Goal: Find contact information: Find contact information

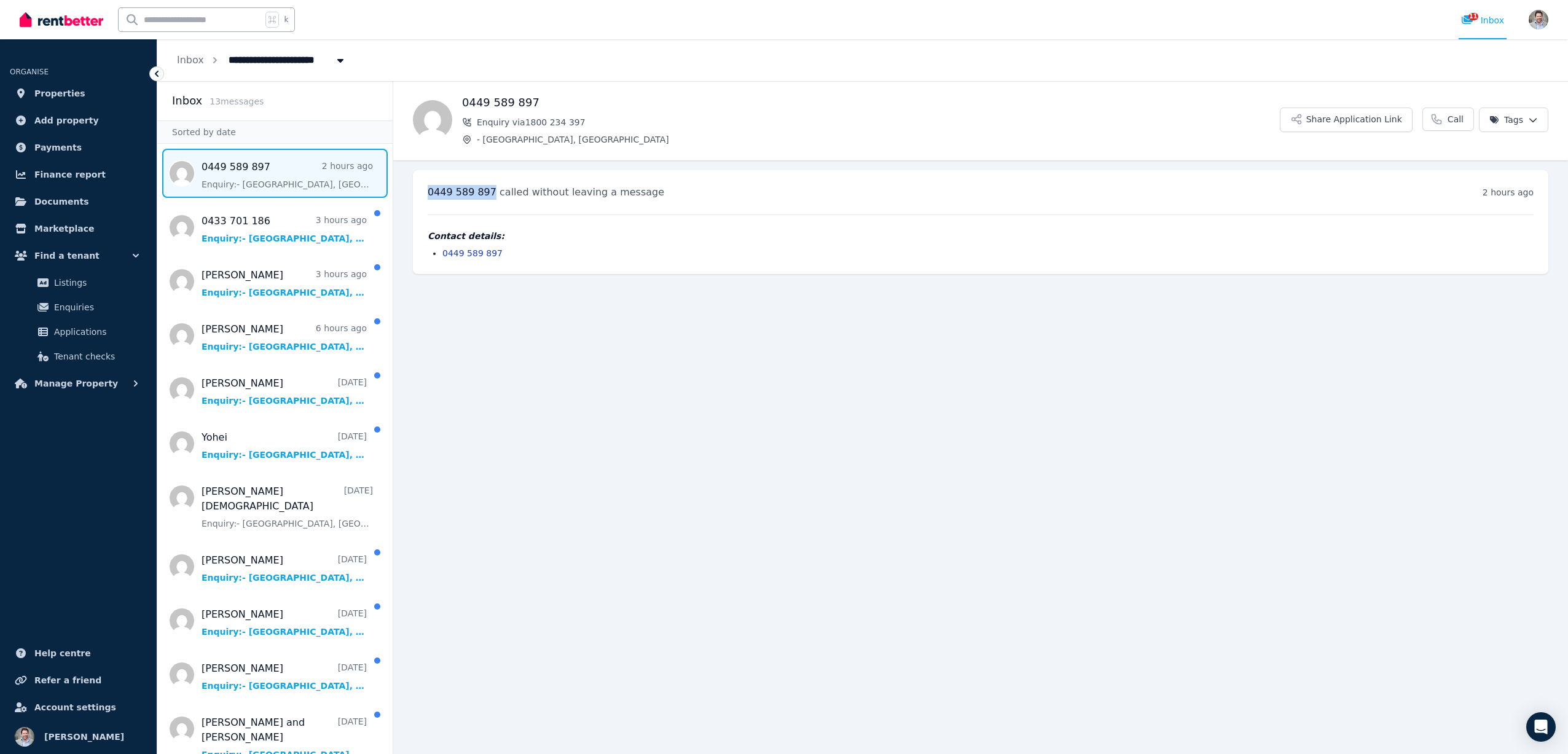
drag, startPoint x: 428, startPoint y: 193, endPoint x: 493, endPoint y: 193, distance: 65.0
click at [493, 193] on span "0449 589 897" at bounding box center [462, 191] width 69 height 12
copy span "0449 589 897"
click at [266, 236] on span "Message list" at bounding box center [275, 227] width 236 height 49
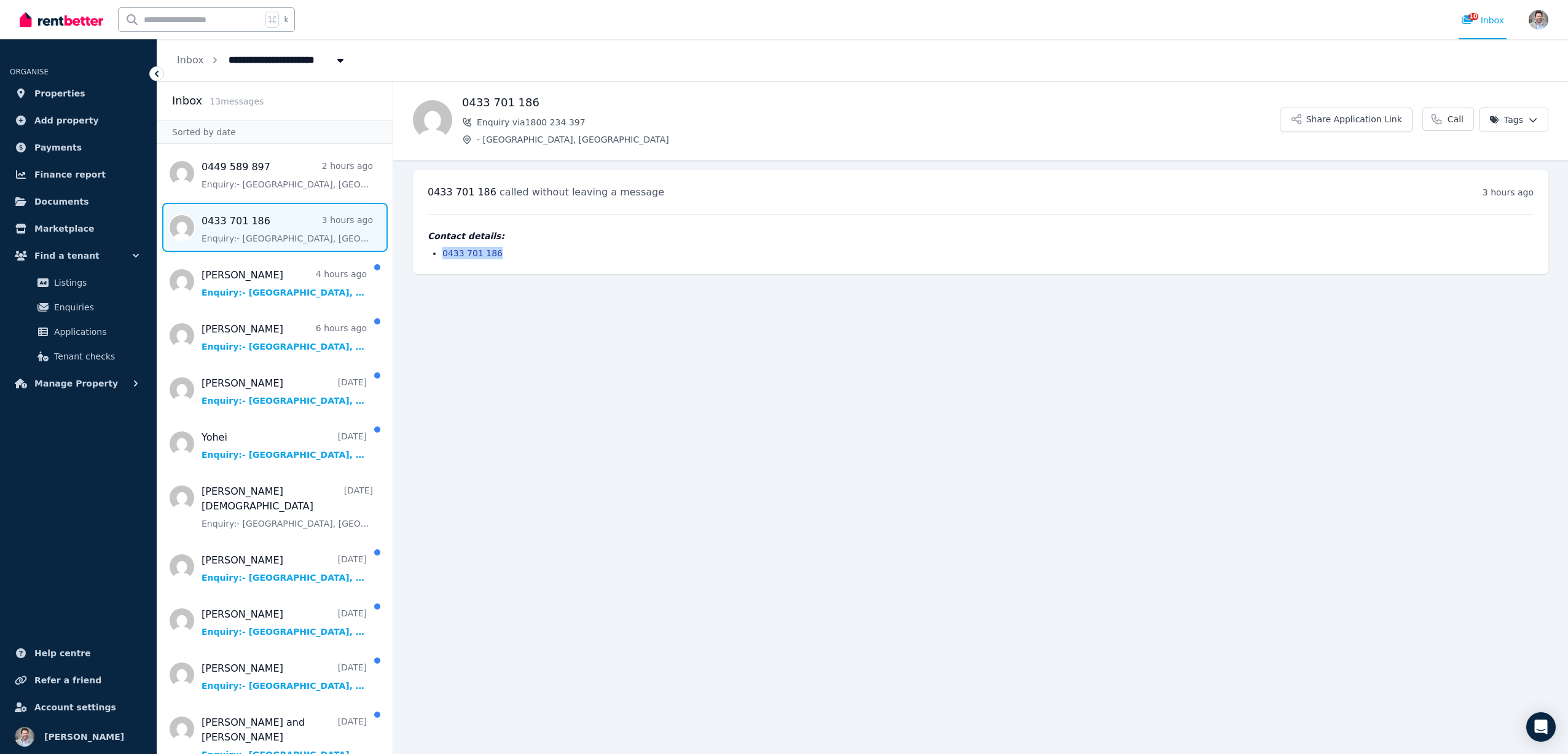
drag, startPoint x: 500, startPoint y: 252, endPoint x: 442, endPoint y: 254, distance: 58.0
click at [442, 254] on ul "0433 701 186" at bounding box center [981, 253] width 1106 height 12
copy link "0433 701 186"
click at [257, 291] on span "Message list" at bounding box center [275, 281] width 236 height 49
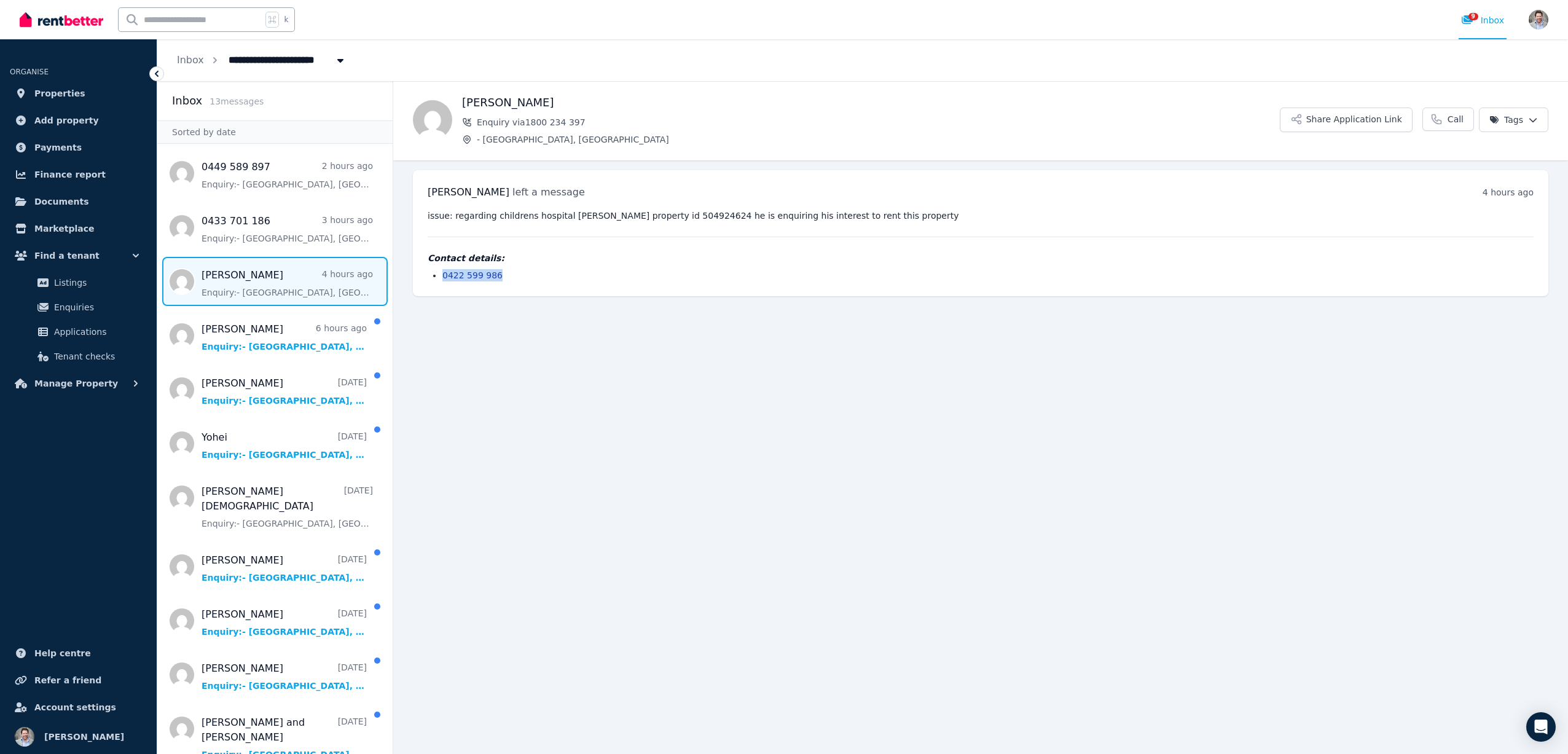
drag, startPoint x: 500, startPoint y: 275, endPoint x: 443, endPoint y: 279, distance: 57.1
click at [443, 279] on li "0422 599 986" at bounding box center [988, 275] width 1091 height 12
copy link "0422 599 986"
drag, startPoint x: 464, startPoint y: 103, endPoint x: 539, endPoint y: 103, distance: 75.0
click at [539, 103] on h1 "[PERSON_NAME]" at bounding box center [871, 102] width 818 height 17
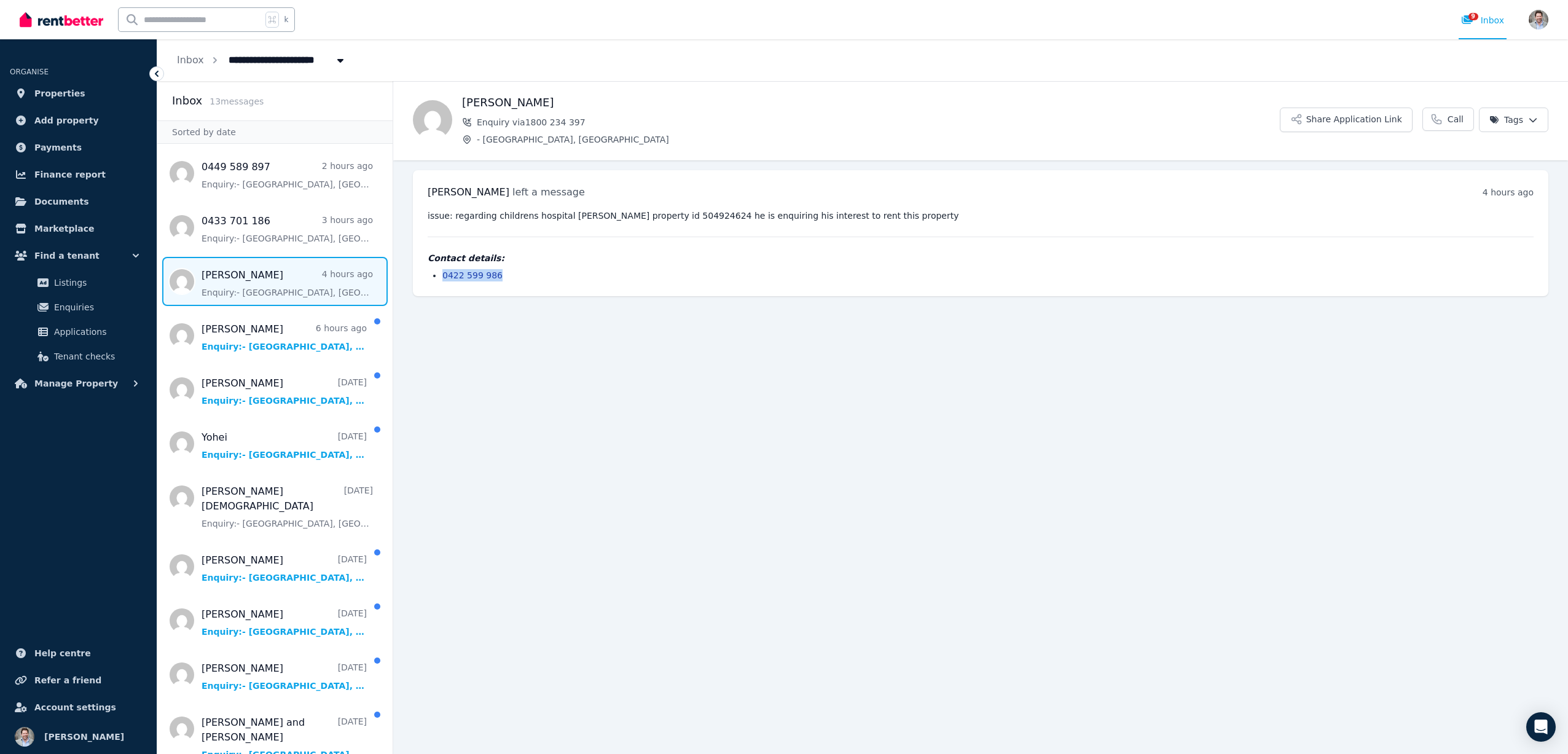
copy h1 "[PERSON_NAME]"
click at [247, 396] on span "Message list" at bounding box center [275, 390] width 236 height 49
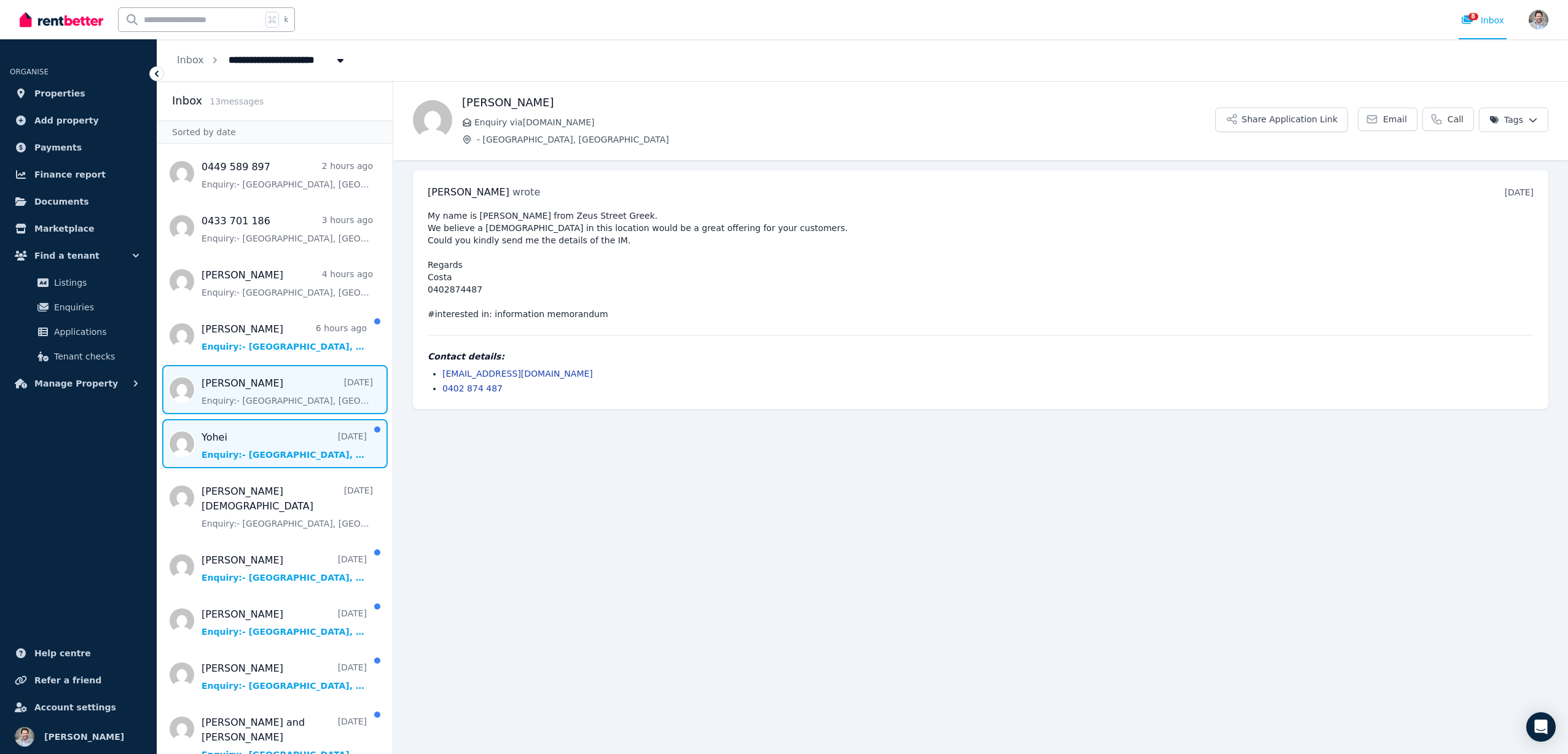
click at [247, 445] on span "Message list" at bounding box center [275, 443] width 236 height 49
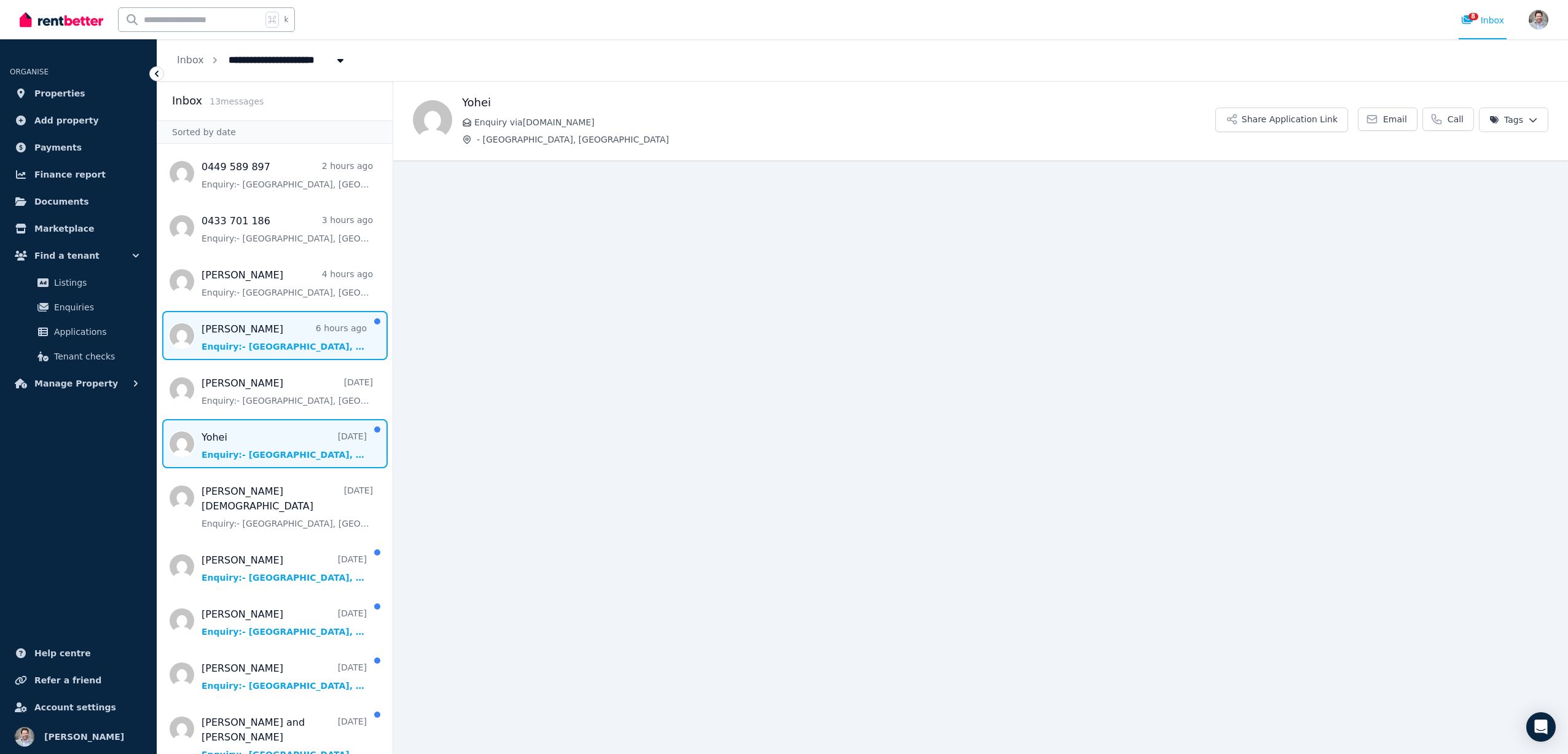
click at [258, 343] on span "Message list" at bounding box center [275, 335] width 236 height 49
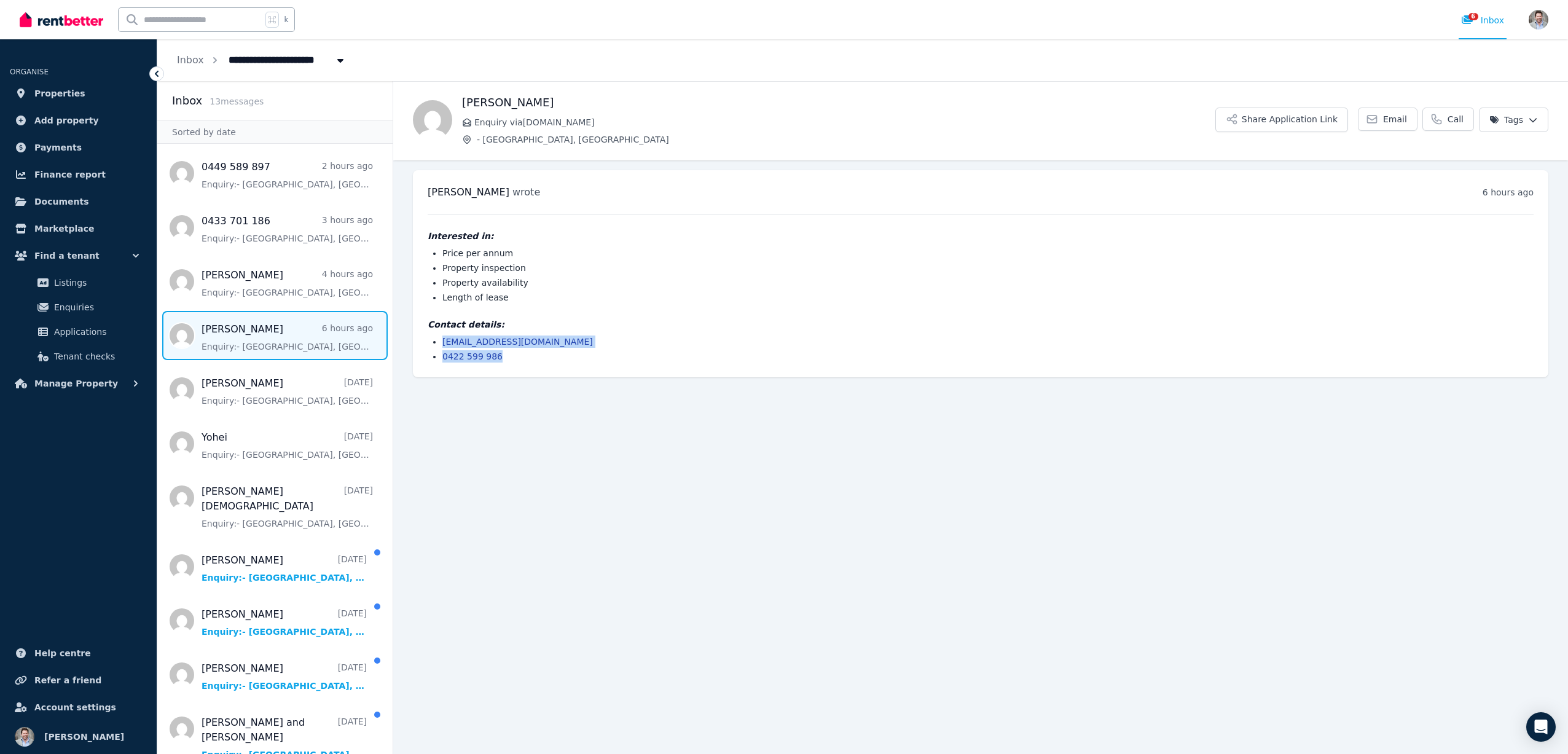
drag, startPoint x: 511, startPoint y: 357, endPoint x: 442, endPoint y: 348, distance: 69.6
click at [441, 346] on ul "[EMAIL_ADDRESS][DOMAIN_NAME] 0422 599 986" at bounding box center [981, 349] width 1106 height 27
copy ul "[EMAIL_ADDRESS][DOMAIN_NAME] 0422 599 986"
click at [272, 396] on span "Message list" at bounding box center [275, 390] width 236 height 49
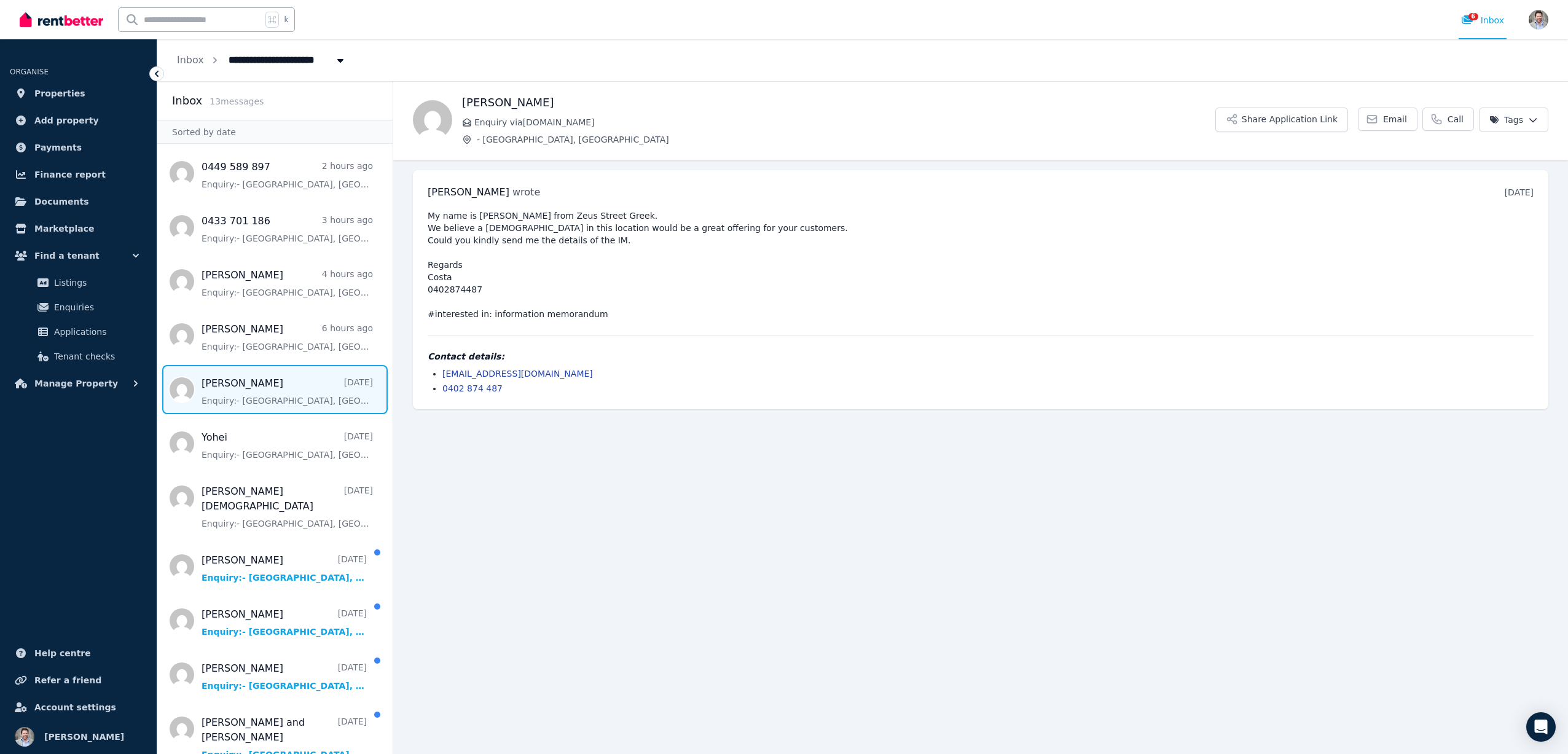
scroll to position [25, 0]
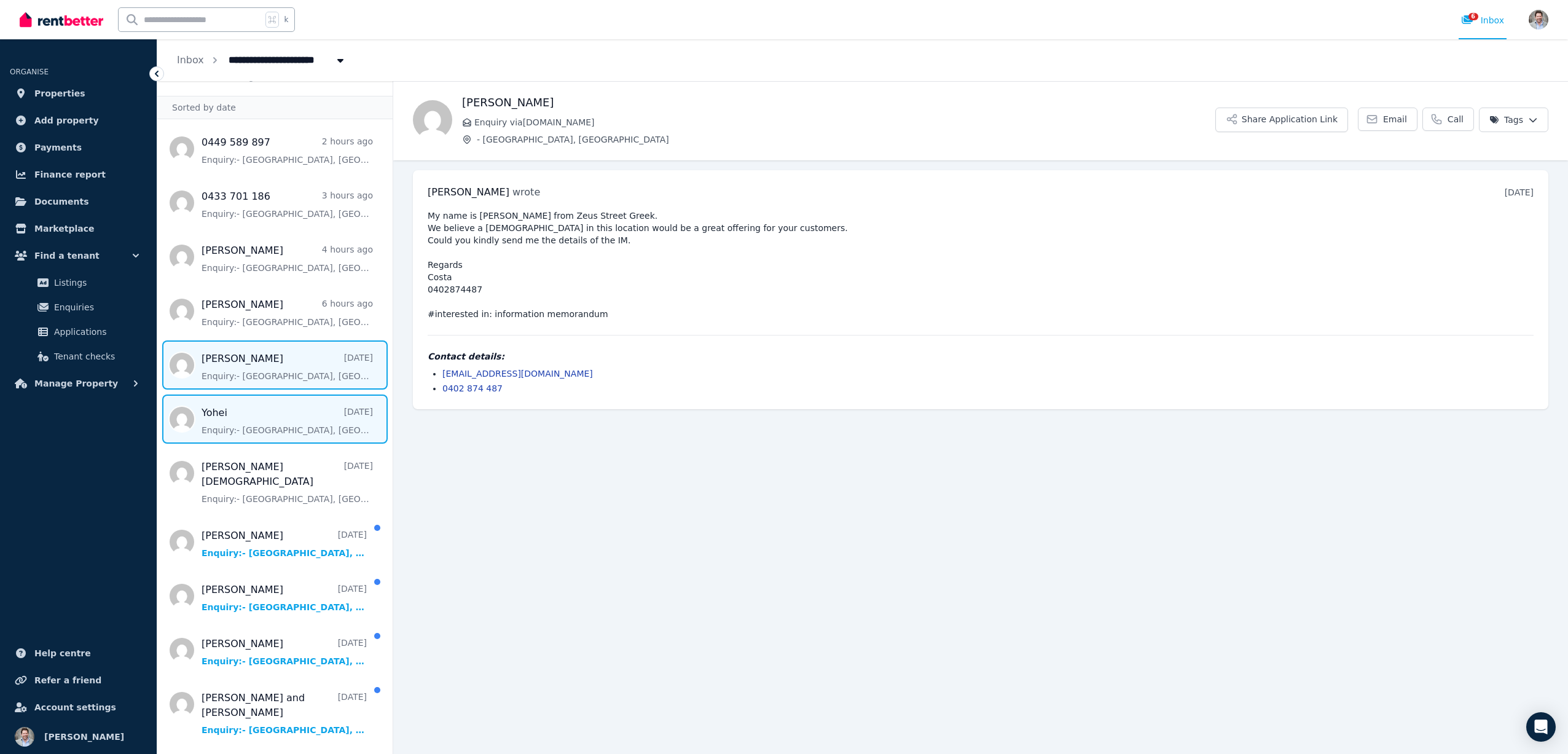
click at [254, 409] on span "Message list" at bounding box center [275, 419] width 236 height 49
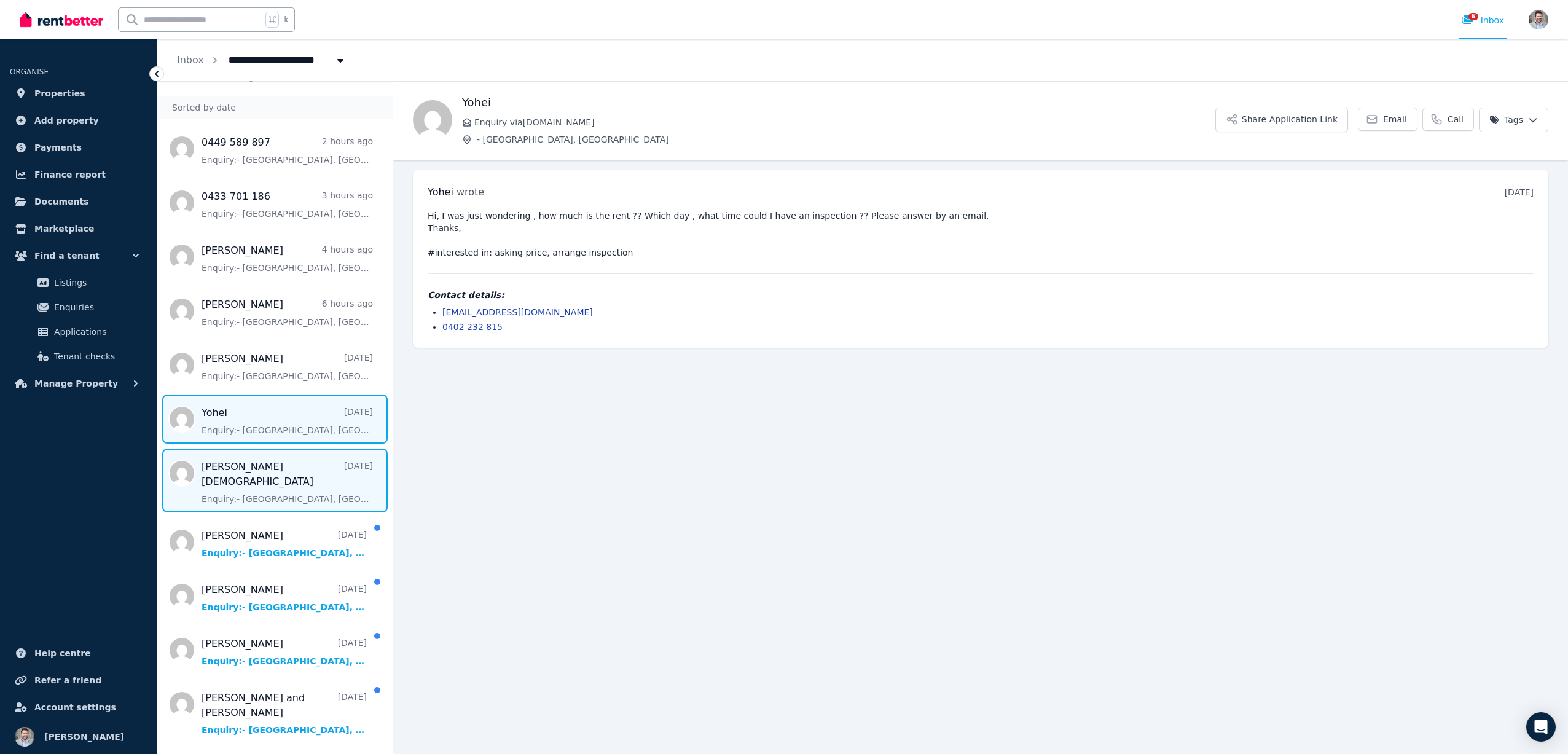
click at [249, 470] on span "Message list" at bounding box center [275, 481] width 236 height 64
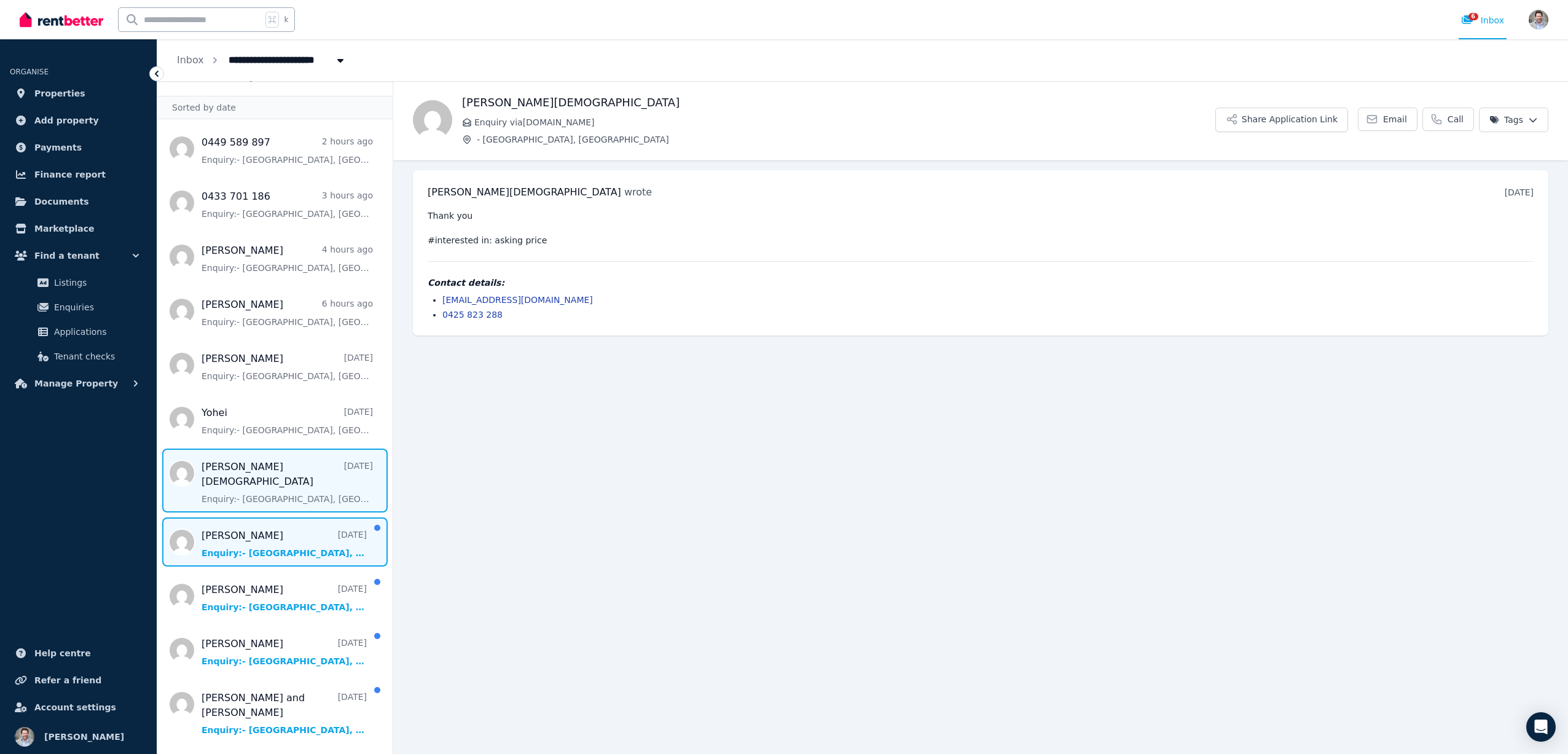
click at [271, 527] on span "Message list" at bounding box center [275, 542] width 236 height 49
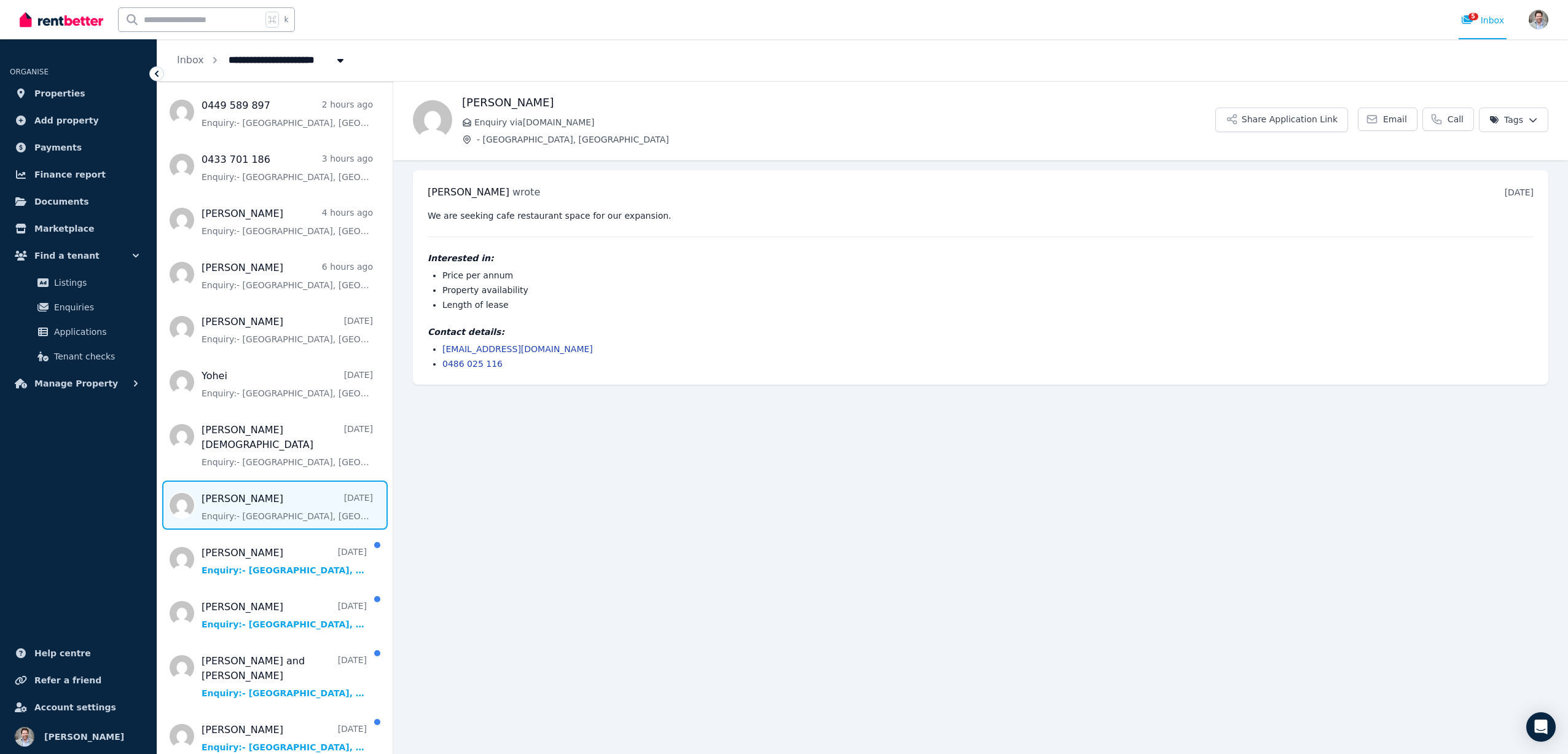
scroll to position [97, 0]
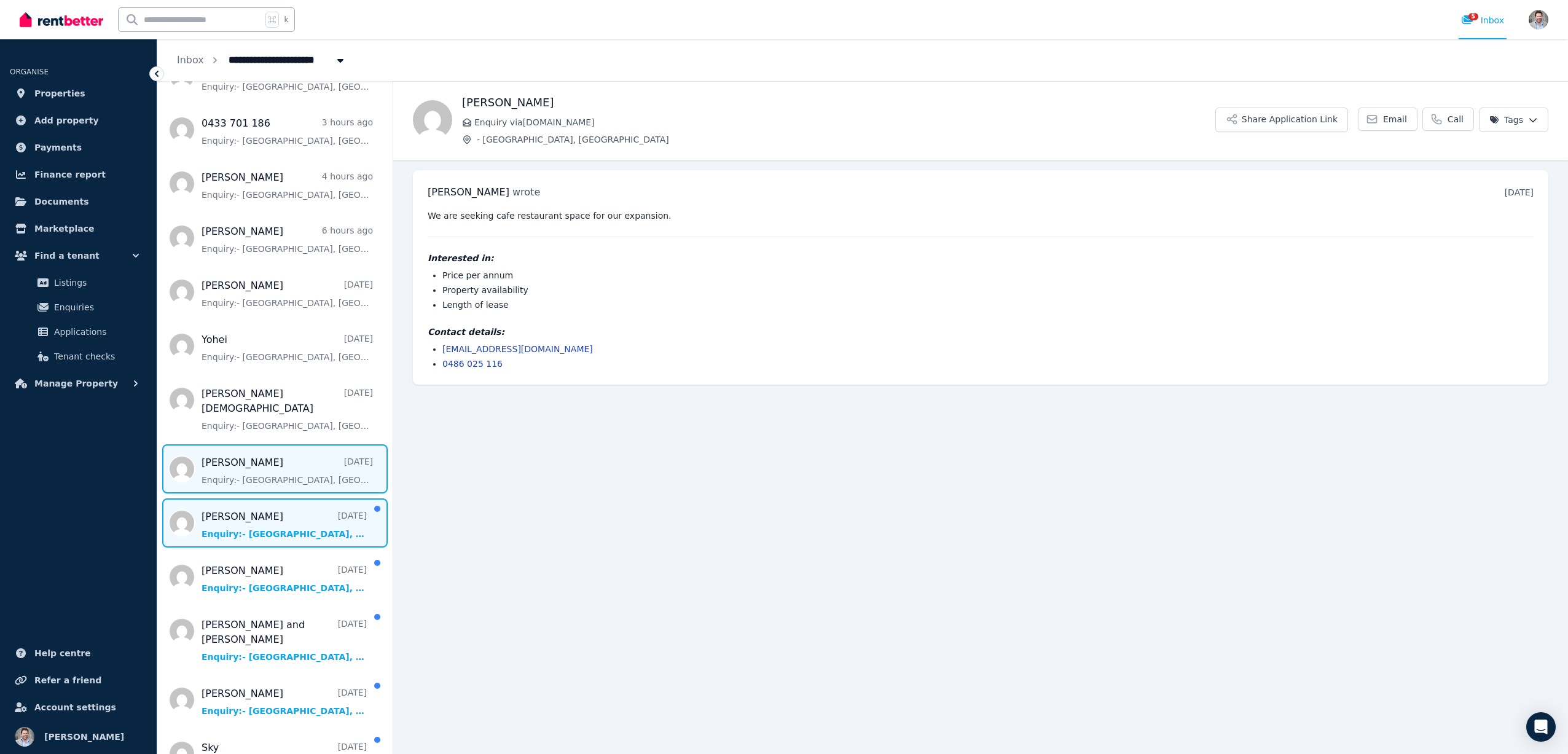
click at [246, 505] on span "Message list" at bounding box center [275, 523] width 236 height 49
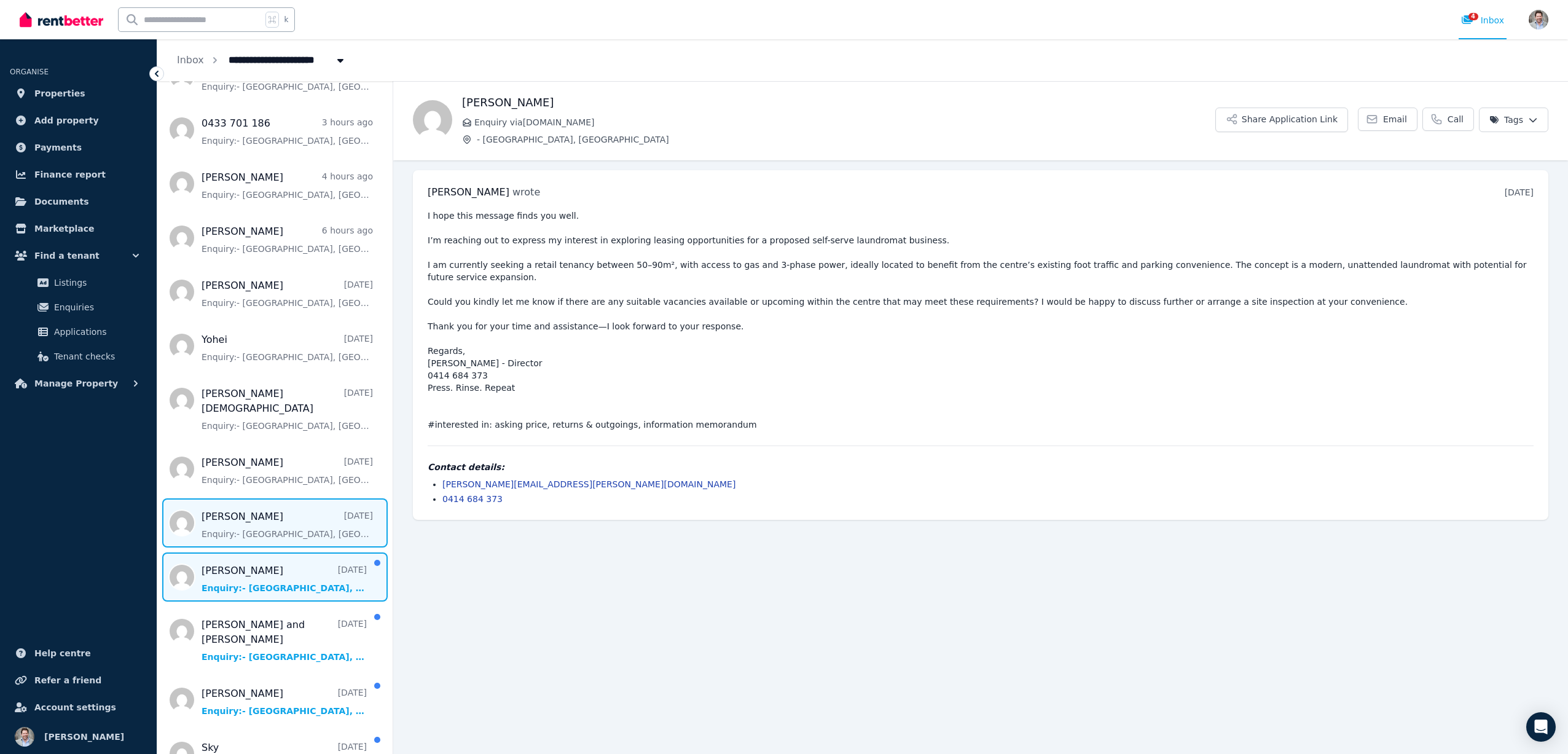
click at [239, 569] on span "Message list" at bounding box center [275, 577] width 236 height 49
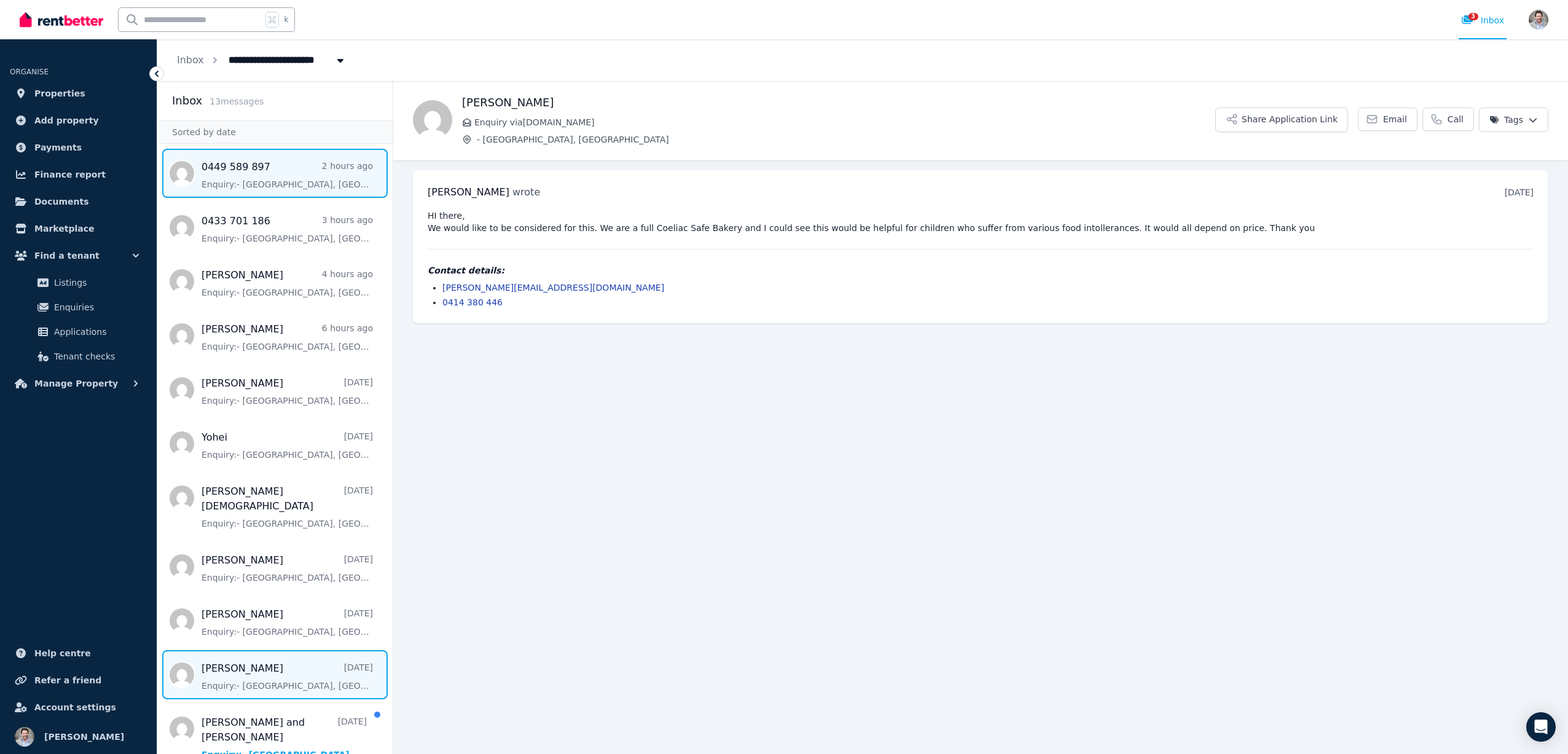
click at [267, 176] on span "Message list" at bounding box center [275, 173] width 236 height 49
